Goal: Task Accomplishment & Management: Complete application form

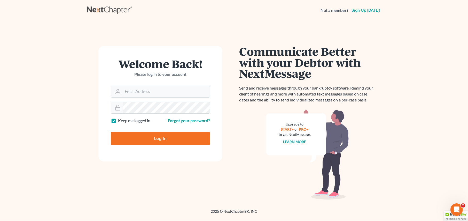
type input "[PERSON_NAME][EMAIL_ADDRESS][DOMAIN_NAME]"
click at [162, 138] on input "Log In" at bounding box center [160, 138] width 99 height 13
type input "Thinking..."
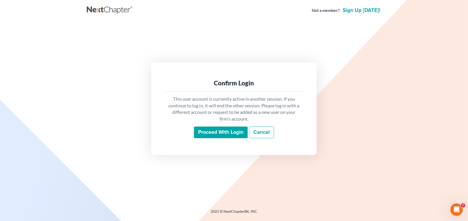
click at [228, 133] on input "Proceed with login" at bounding box center [221, 132] width 54 height 12
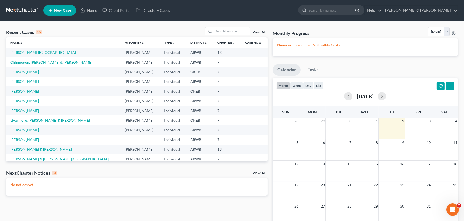
click at [232, 30] on input "search" at bounding box center [232, 30] width 36 height 7
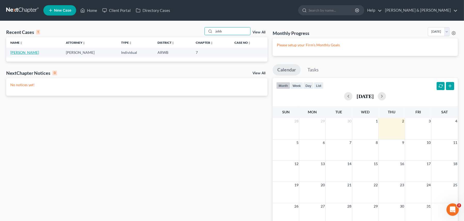
type input "jobb"
click at [16, 52] on link "[PERSON_NAME]" at bounding box center [24, 52] width 29 height 4
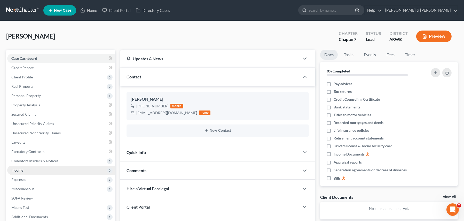
click at [20, 170] on span "Income" at bounding box center [17, 170] width 12 height 4
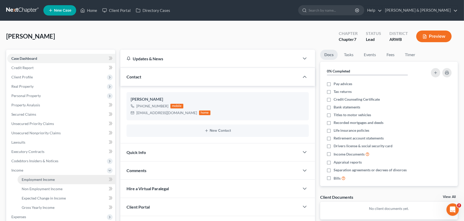
click at [42, 180] on span "Employment Income" at bounding box center [38, 179] width 33 height 4
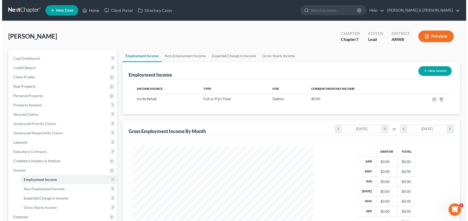
scroll to position [93, 191]
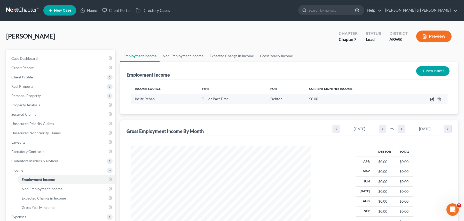
click at [432, 99] on icon "button" at bounding box center [433, 98] width 2 height 2
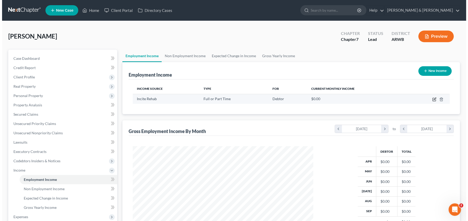
scroll to position [93, 193]
select select "0"
select select "2"
select select "0"
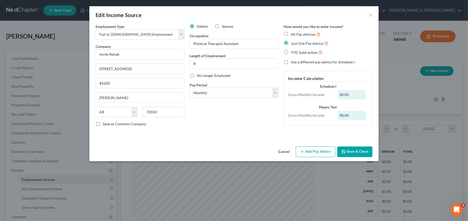
click at [320, 151] on button "Add Pay Advice" at bounding box center [316, 151] width 40 height 11
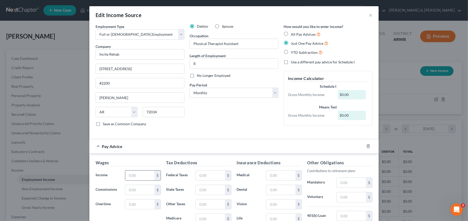
click at [132, 176] on input "text" at bounding box center [139, 175] width 29 height 10
type input "1,835.12"
click at [203, 91] on select "Select Monthly Twice Monthly Every Other Week Weekly" at bounding box center [234, 93] width 89 height 10
select select "1"
click at [190, 88] on select "Select Monthly Twice Monthly Every Other Week Weekly" at bounding box center [234, 93] width 89 height 10
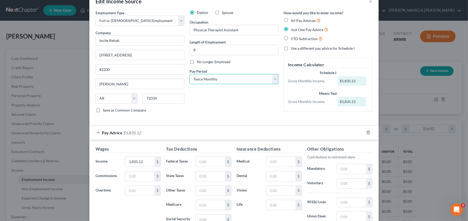
scroll to position [26, 0]
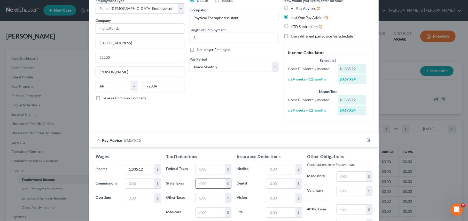
click at [204, 182] on input "text" at bounding box center [210, 184] width 29 height 10
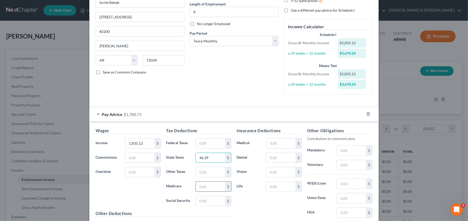
type input "46.39"
click at [205, 186] on input "text" at bounding box center [210, 186] width 29 height 10
type input "25.28"
click at [205, 199] on input "text" at bounding box center [210, 201] width 29 height 10
type input "108.09"
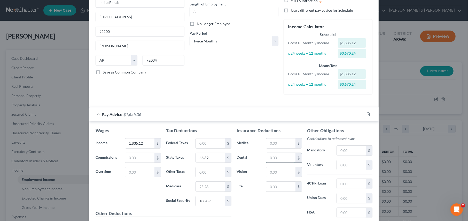
click at [268, 157] on input "text" at bounding box center [280, 158] width 29 height 10
type input "24.02"
click at [271, 173] on input "text" at bounding box center [280, 172] width 29 height 10
type input "9.64"
click at [278, 189] on input "text" at bounding box center [280, 186] width 29 height 10
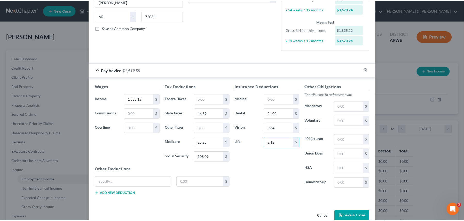
scroll to position [106, 0]
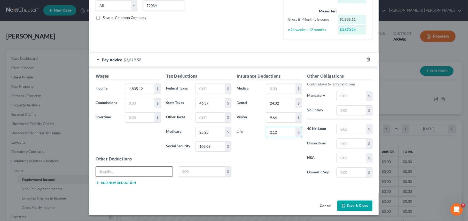
type input "2.12"
click at [114, 171] on input "text" at bounding box center [134, 171] width 77 height 10
type input "Short Term Disability"
type input "71.16"
click at [277, 88] on input "text" at bounding box center [280, 89] width 29 height 10
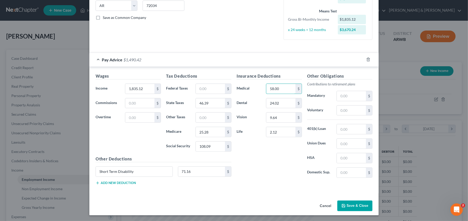
type input "58.00"
click at [124, 183] on button "Add new deduction" at bounding box center [116, 183] width 40 height 4
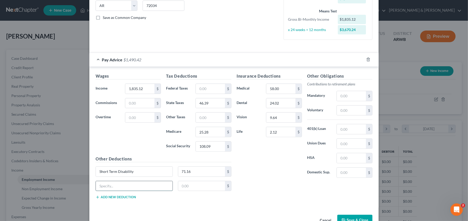
click at [105, 183] on input "text" at bounding box center [134, 186] width 77 height 10
type input "LIfe"
type input "12.88"
click at [259, 192] on div "Insurance Deductions Medical 58.00 $ Dental 24.02 $ Vision 9.64 $ Life 2.12 $ O…" at bounding box center [304, 138] width 141 height 130
click at [354, 218] on button "Save & Close" at bounding box center [355, 220] width 35 height 11
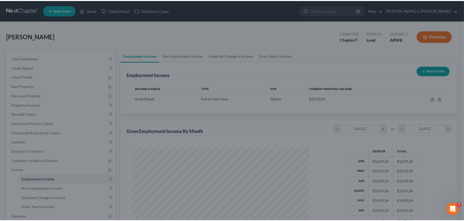
scroll to position [258359, 258261]
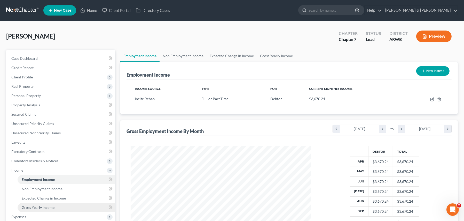
drag, startPoint x: 34, startPoint y: 207, endPoint x: 38, endPoint y: 206, distance: 3.8
click at [34, 207] on span "Gross Yearly Income" at bounding box center [38, 207] width 33 height 4
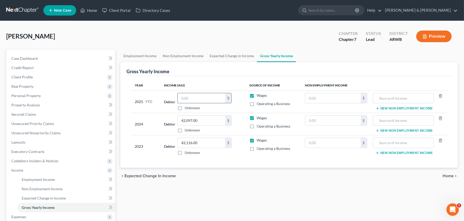
click at [194, 96] on input "text" at bounding box center [202, 98] width 48 height 10
type input "14,078.05"
click at [246, 181] on div "chevron_left Expected Change in Income Home chevron_right" at bounding box center [289, 175] width 338 height 17
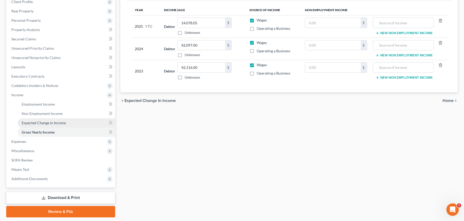
scroll to position [78, 0]
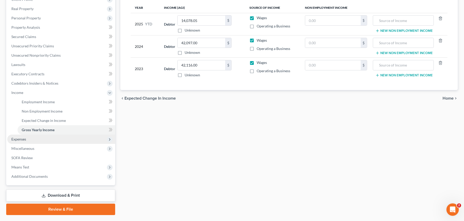
click at [17, 139] on span "Expenses" at bounding box center [18, 139] width 15 height 4
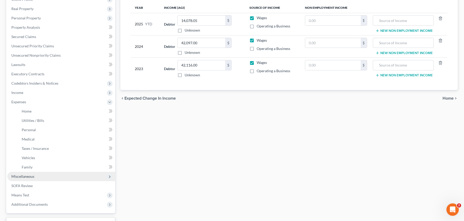
click at [31, 175] on span "Miscellaneous" at bounding box center [22, 176] width 23 height 4
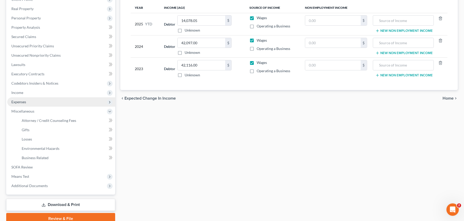
click at [22, 102] on span "Expenses" at bounding box center [18, 102] width 15 height 4
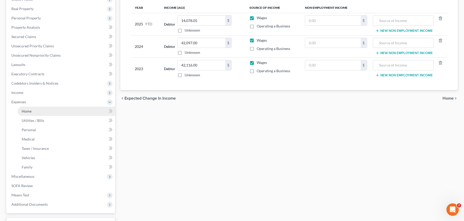
click at [24, 111] on span "Home" at bounding box center [27, 111] width 10 height 4
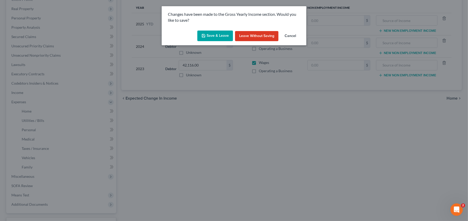
click at [217, 36] on button "Save & Leave" at bounding box center [215, 35] width 36 height 11
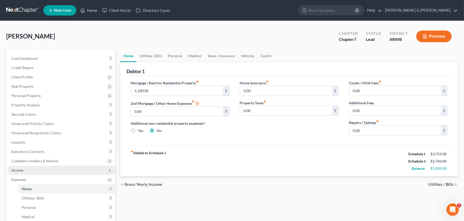
click at [24, 171] on span "Income" at bounding box center [61, 169] width 108 height 9
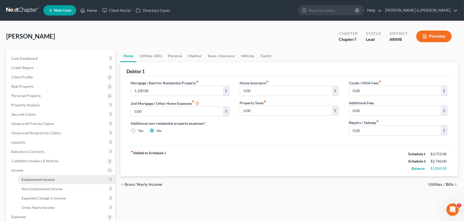
click at [40, 181] on link "Employment Income" at bounding box center [67, 179] width 98 height 9
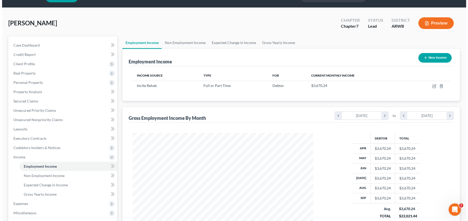
scroll to position [13, 0]
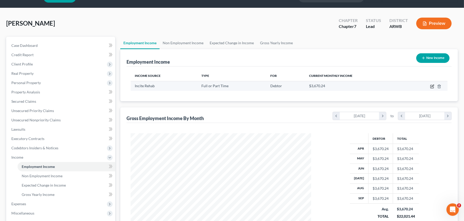
click at [432, 86] on icon "button" at bounding box center [433, 86] width 4 height 4
select select "0"
select select "2"
select select "1"
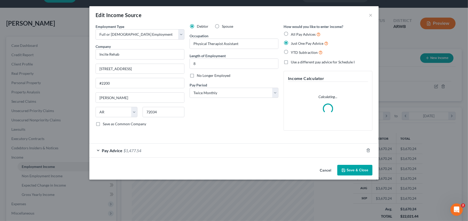
scroll to position [93, 193]
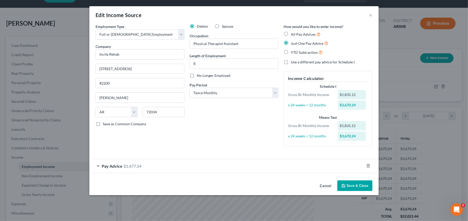
click at [97, 166] on div "Pay Advice $1,477.54" at bounding box center [226, 166] width 275 height 14
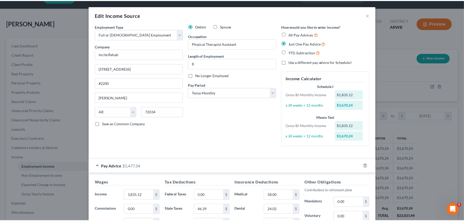
scroll to position [120, 0]
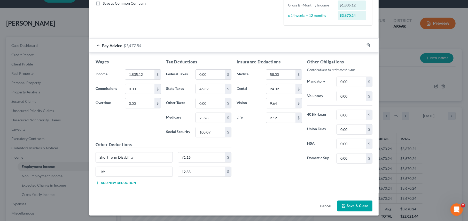
click at [347, 205] on button "Save & Close" at bounding box center [355, 205] width 35 height 11
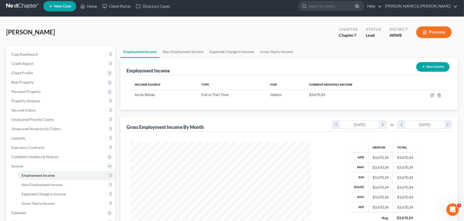
scroll to position [0, 0]
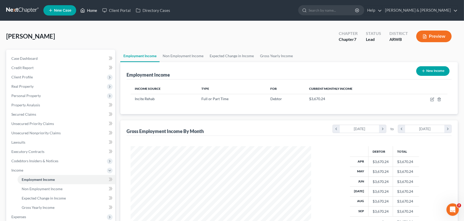
click at [90, 10] on link "Home" at bounding box center [89, 10] width 22 height 9
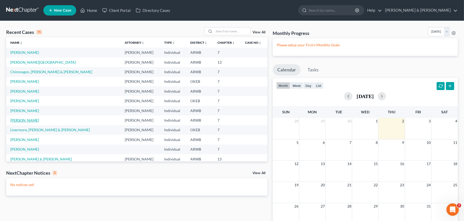
click at [35, 121] on link "[PERSON_NAME]" at bounding box center [24, 120] width 29 height 4
